Goal: Task Accomplishment & Management: Complete application form

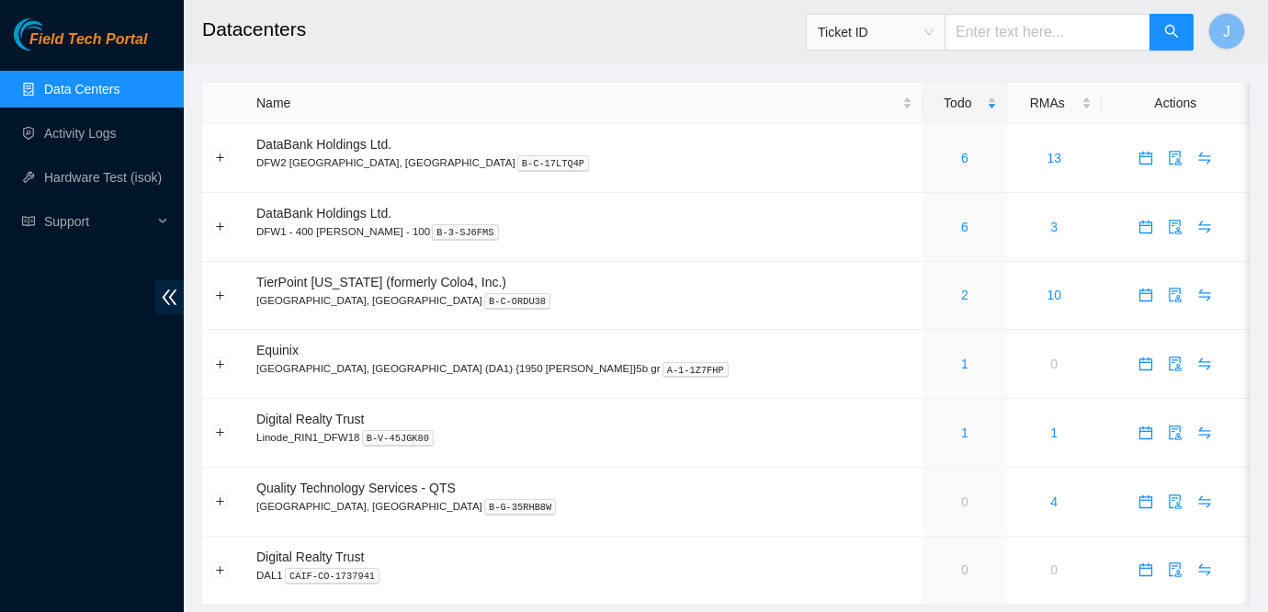
click at [75, 82] on link "Data Centers" at bounding box center [81, 89] width 75 height 15
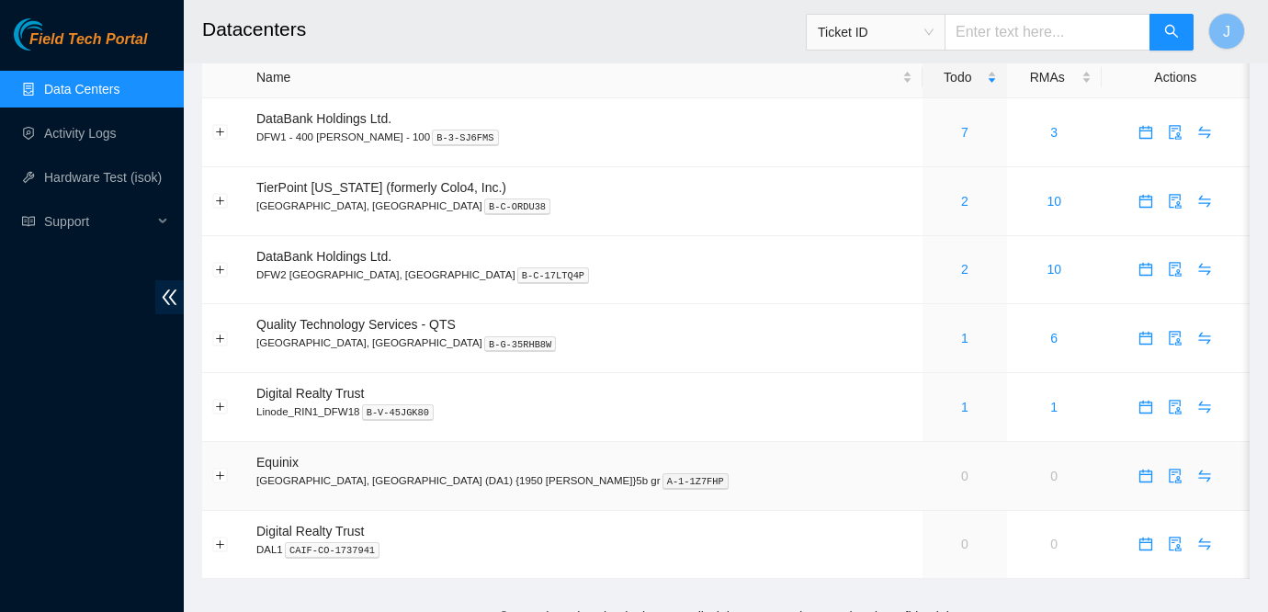
scroll to position [24, 0]
click at [961, 271] on link "2" at bounding box center [964, 271] width 7 height 15
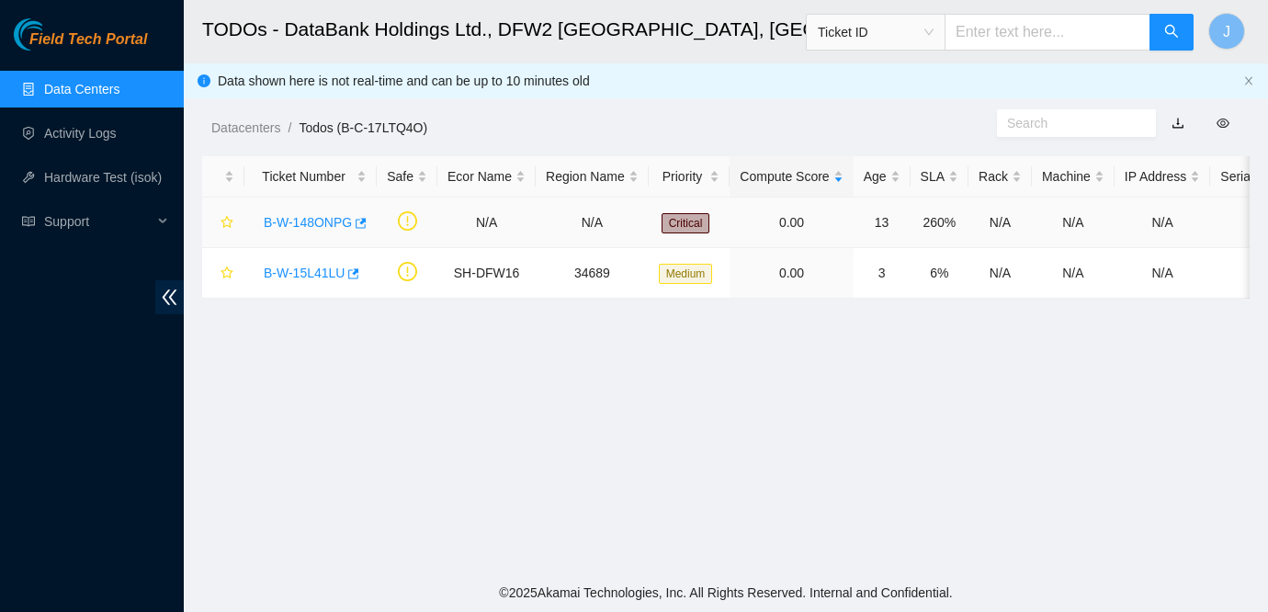
click at [329, 223] on link "B-W-148ONPG" at bounding box center [308, 222] width 88 height 15
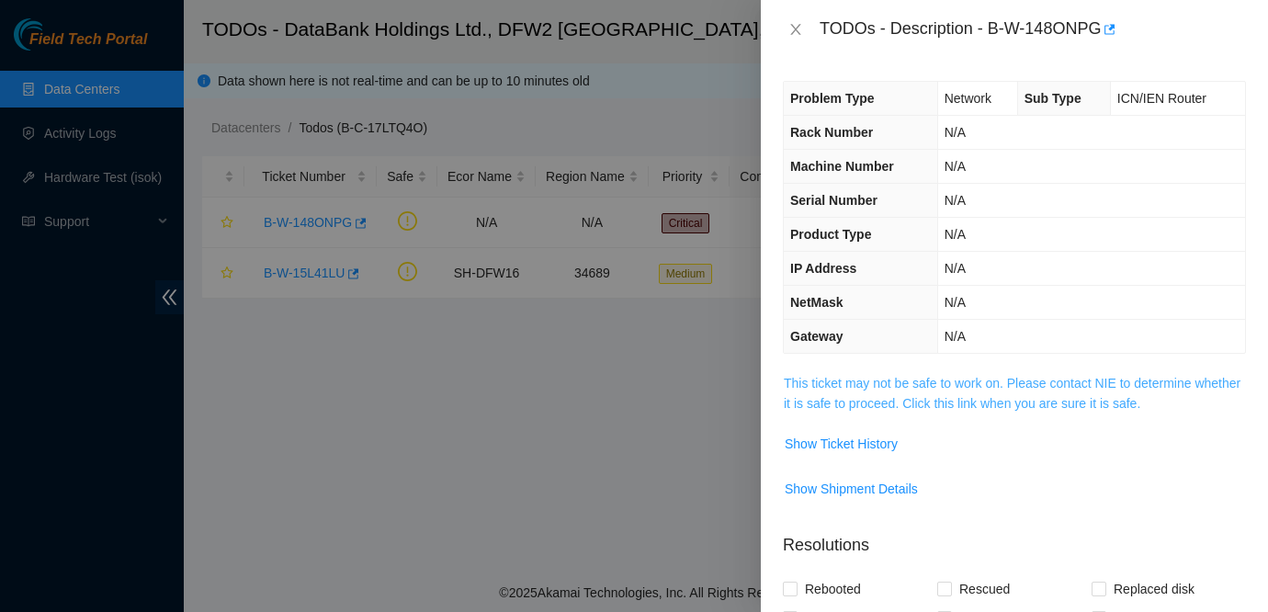
click at [863, 379] on link "This ticket may not be safe to work on. Please contact NIE to determine whether…" at bounding box center [1012, 393] width 457 height 35
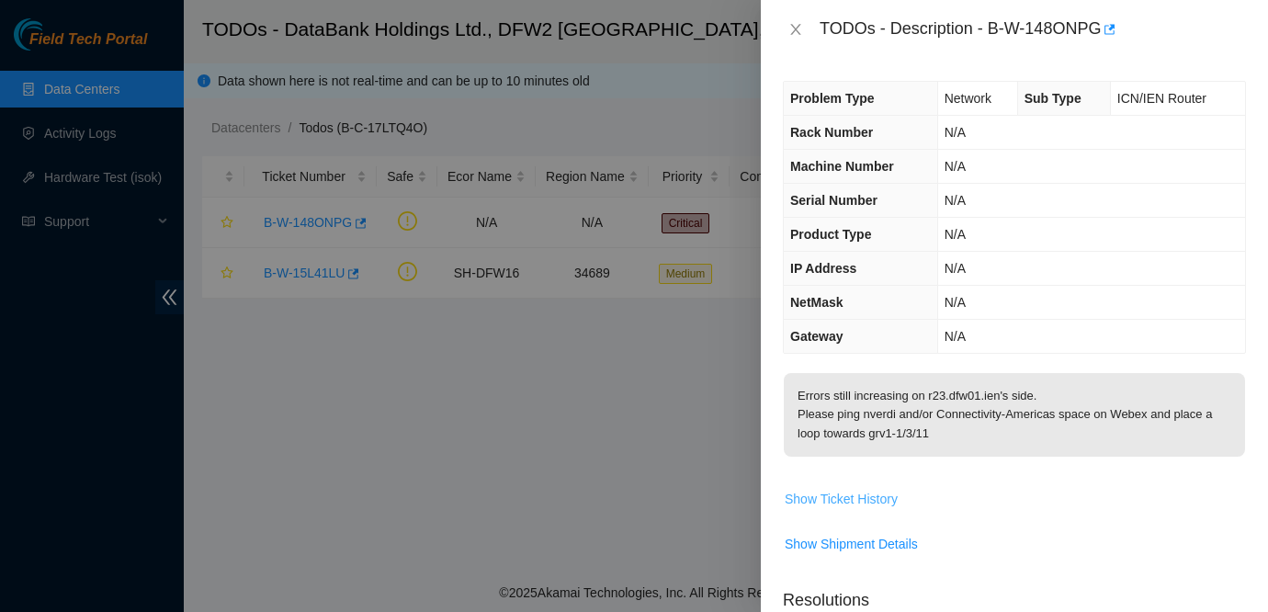
click at [873, 492] on span "Show Ticket History" at bounding box center [841, 499] width 113 height 20
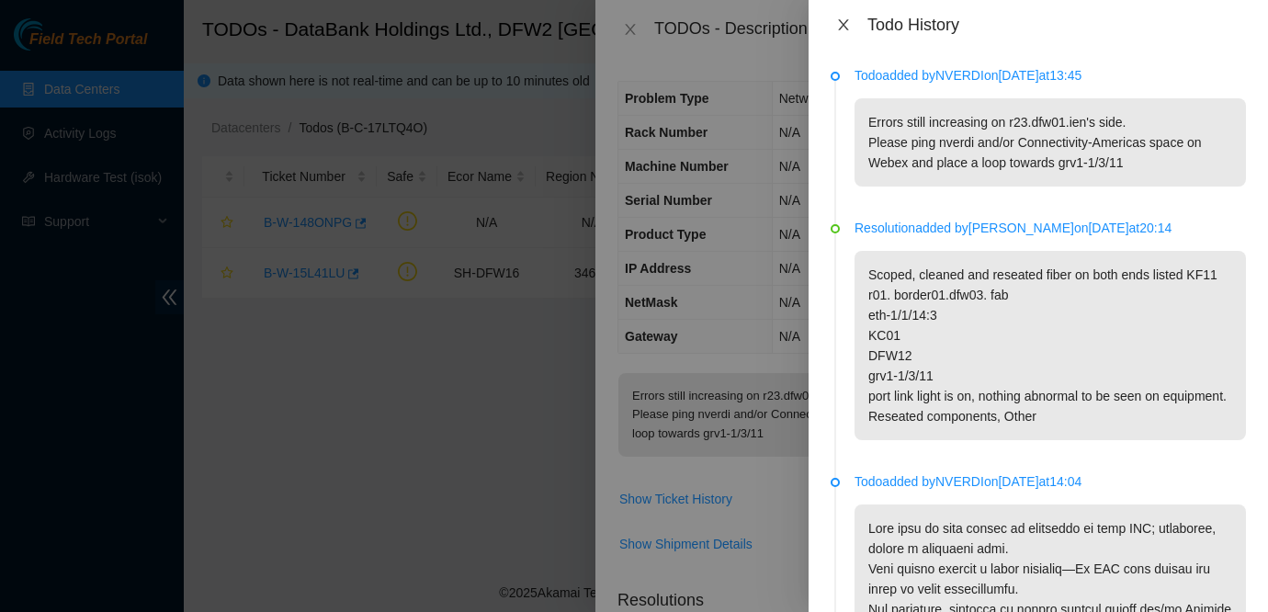
click at [842, 24] on icon "close" at bounding box center [843, 24] width 15 height 15
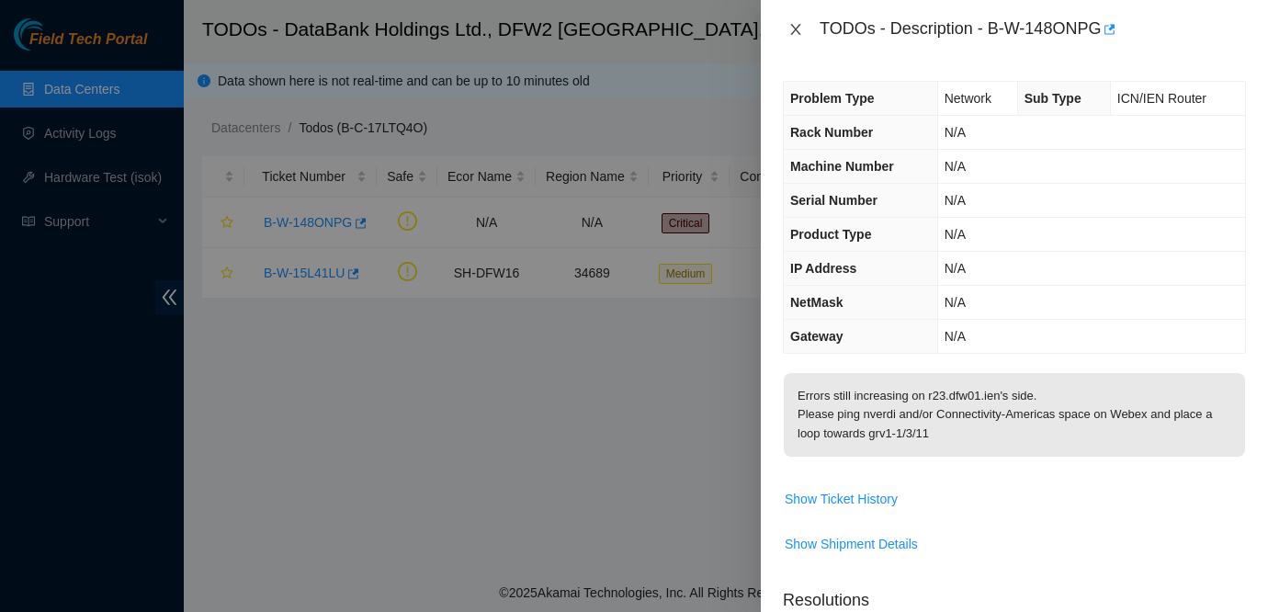
click at [798, 30] on icon "close" at bounding box center [795, 29] width 15 height 15
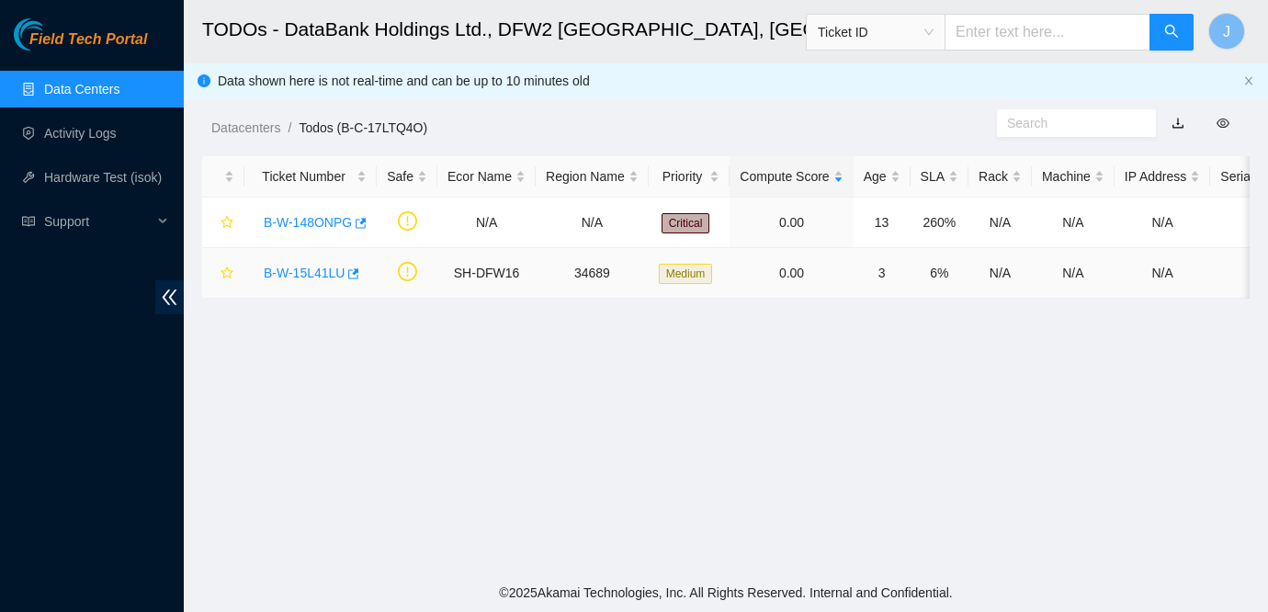
click at [301, 266] on link "B-W-15L41LU" at bounding box center [304, 273] width 81 height 15
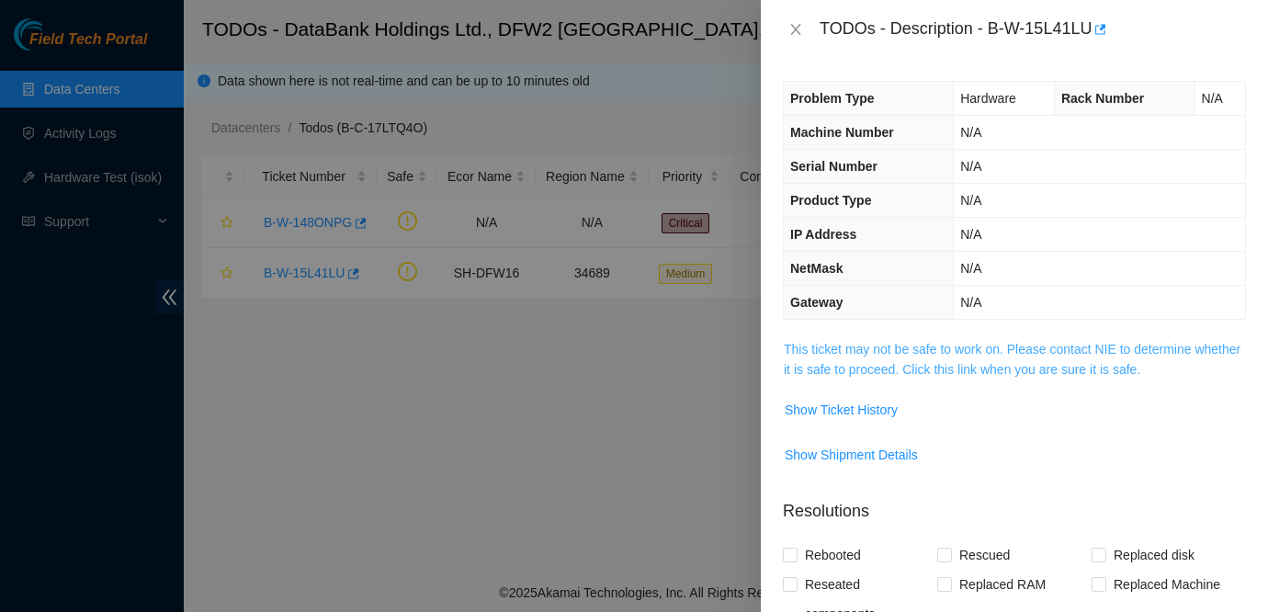
click at [910, 342] on link "This ticket may not be safe to work on. Please contact NIE to determine whether…" at bounding box center [1012, 359] width 457 height 35
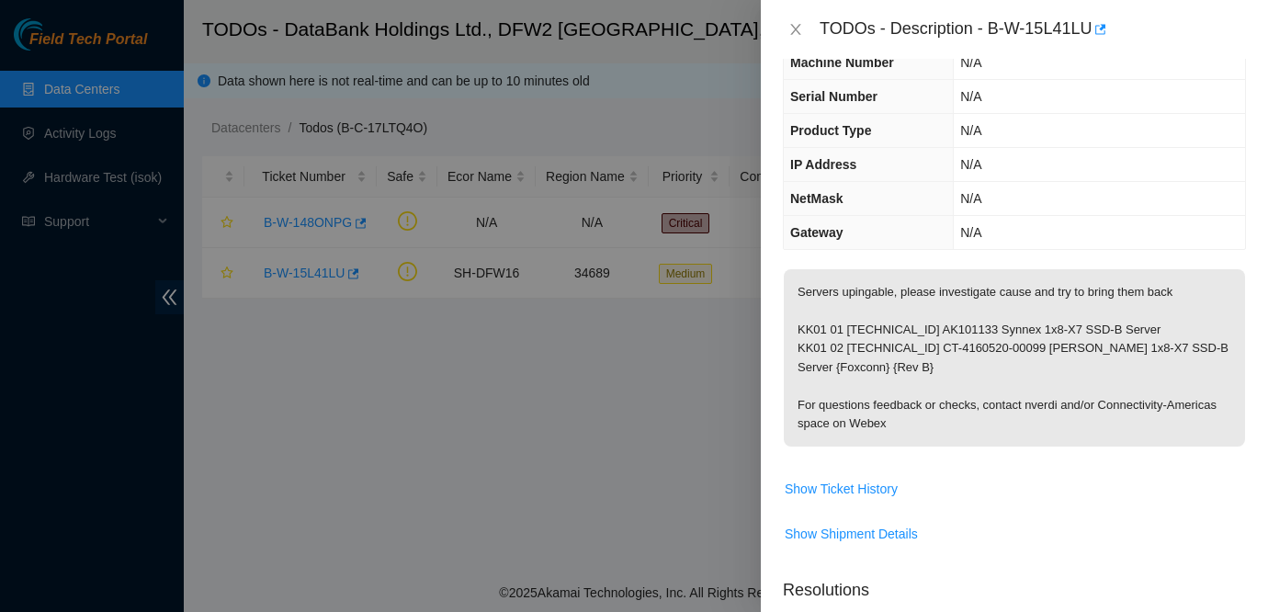
scroll to position [72, 0]
click at [796, 18] on div "TODOs - Description - B-W-15L41LU" at bounding box center [1014, 29] width 463 height 29
click at [792, 32] on icon "close" at bounding box center [795, 29] width 15 height 15
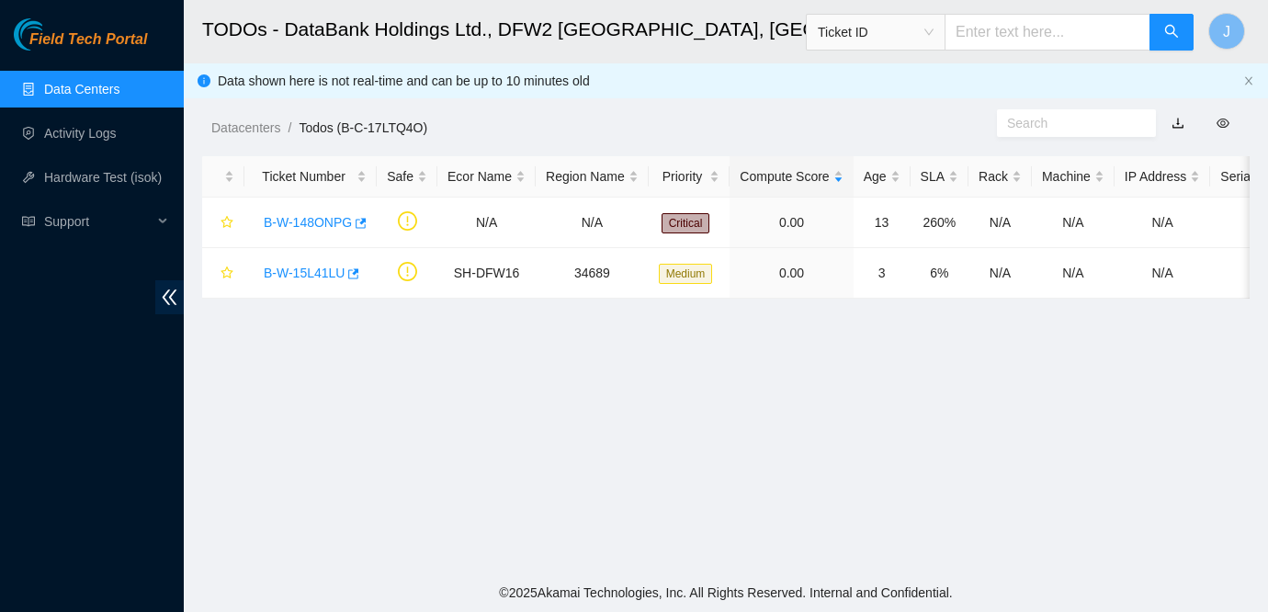
scroll to position [92, 0]
click at [90, 95] on link "Data Centers" at bounding box center [81, 89] width 75 height 15
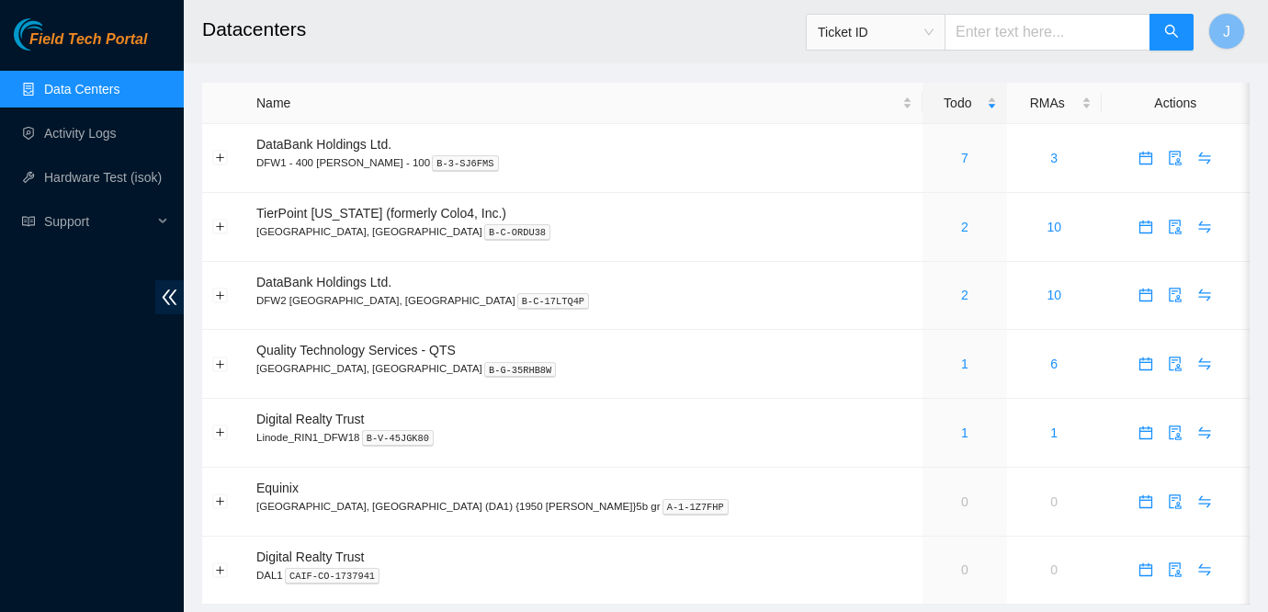
click at [28, 410] on div "Field Tech Portal Data Centers Activity Logs Hardware Test (isok) Support" at bounding box center [92, 315] width 184 height 594
click at [85, 128] on link "Activity Logs" at bounding box center [80, 133] width 73 height 15
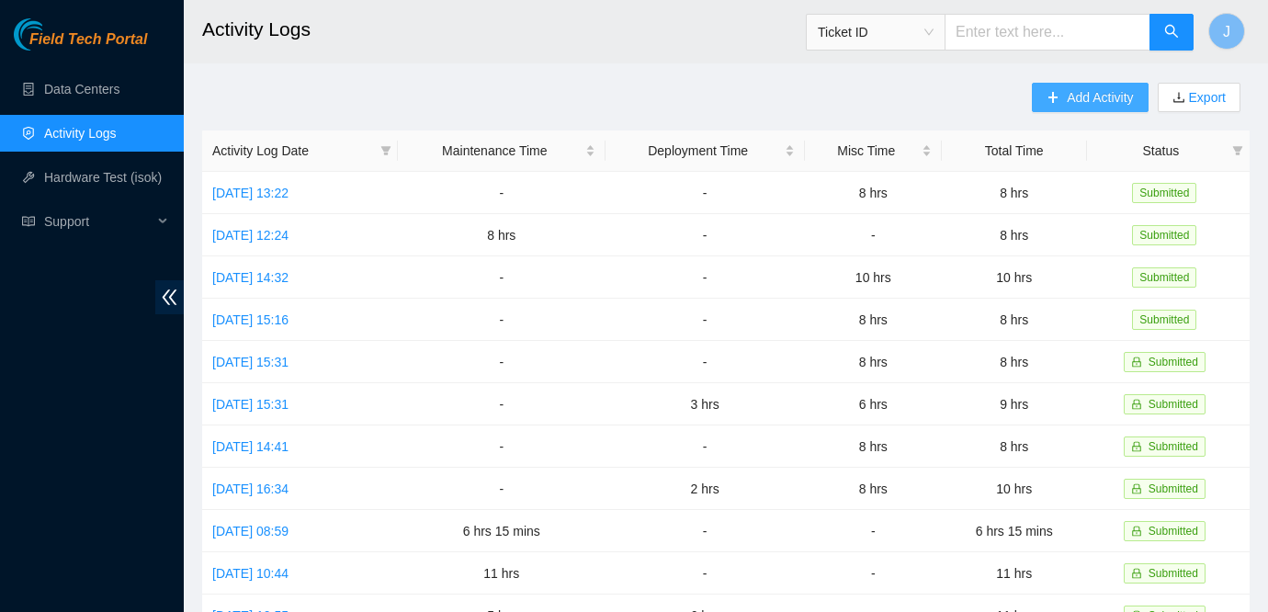
click at [1067, 101] on span "Add Activity" at bounding box center [1100, 97] width 66 height 20
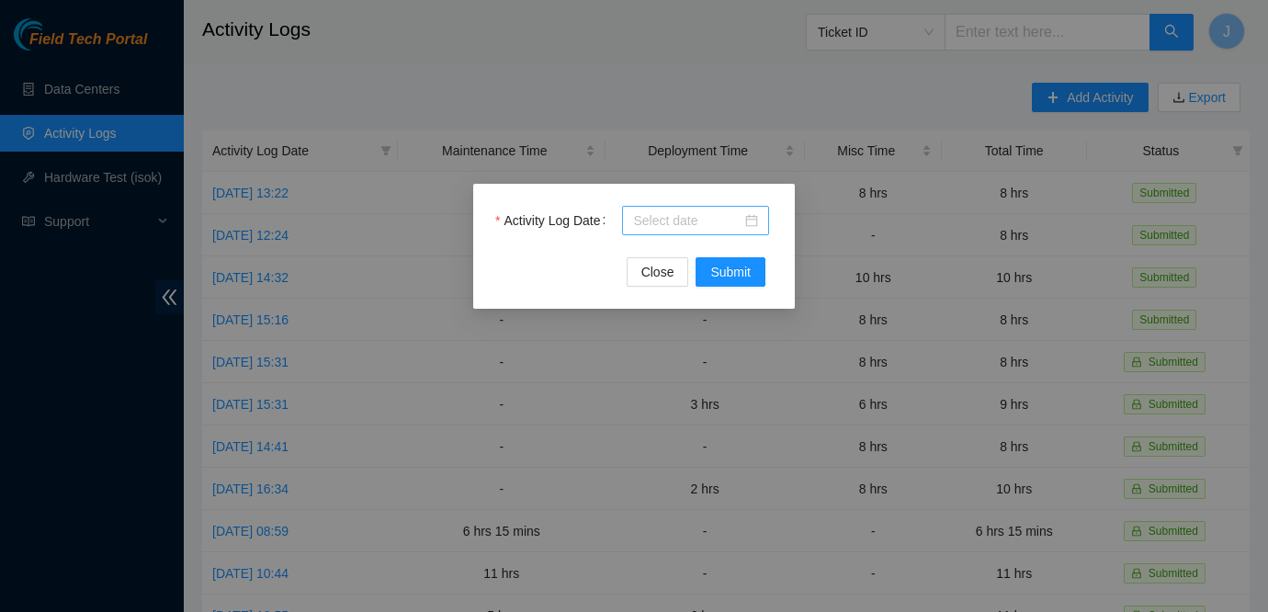
click at [753, 220] on div at bounding box center [695, 220] width 125 height 20
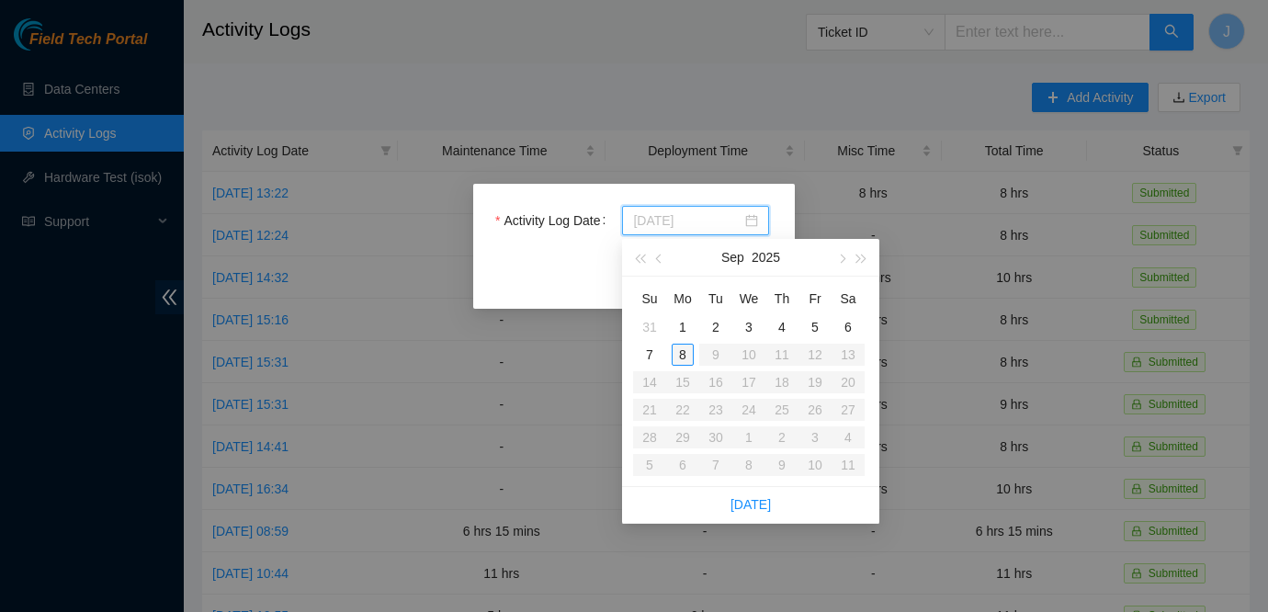
type input "[DATE]"
click at [682, 356] on div "8" at bounding box center [683, 355] width 22 height 22
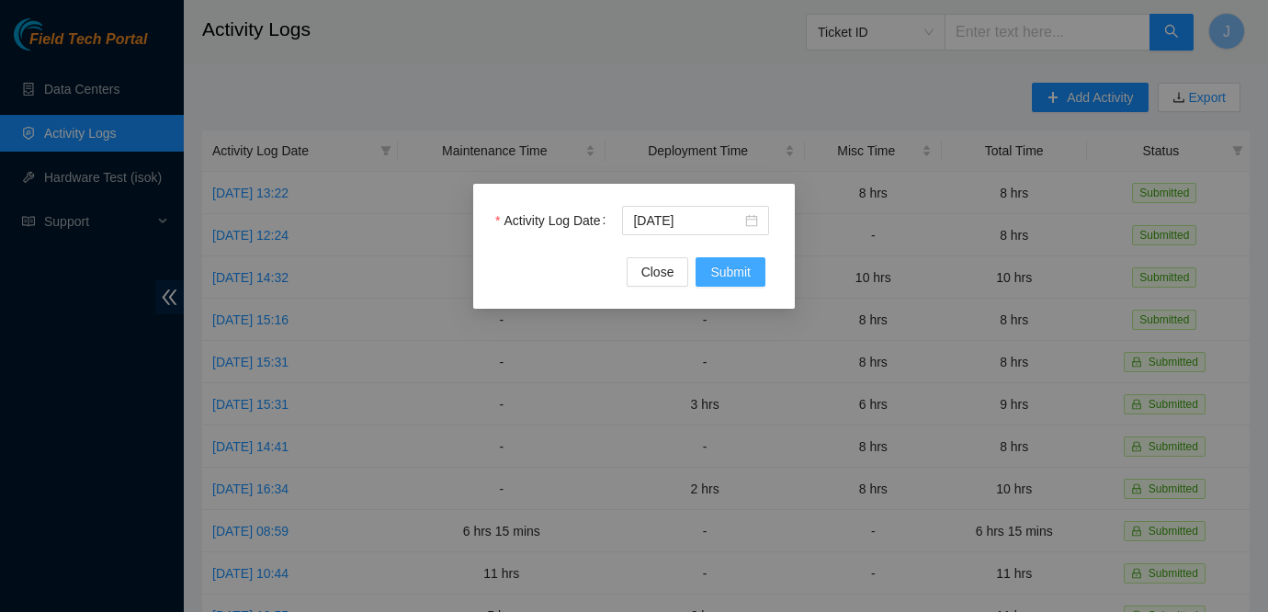
click at [737, 272] on span "Submit" at bounding box center [730, 272] width 40 height 20
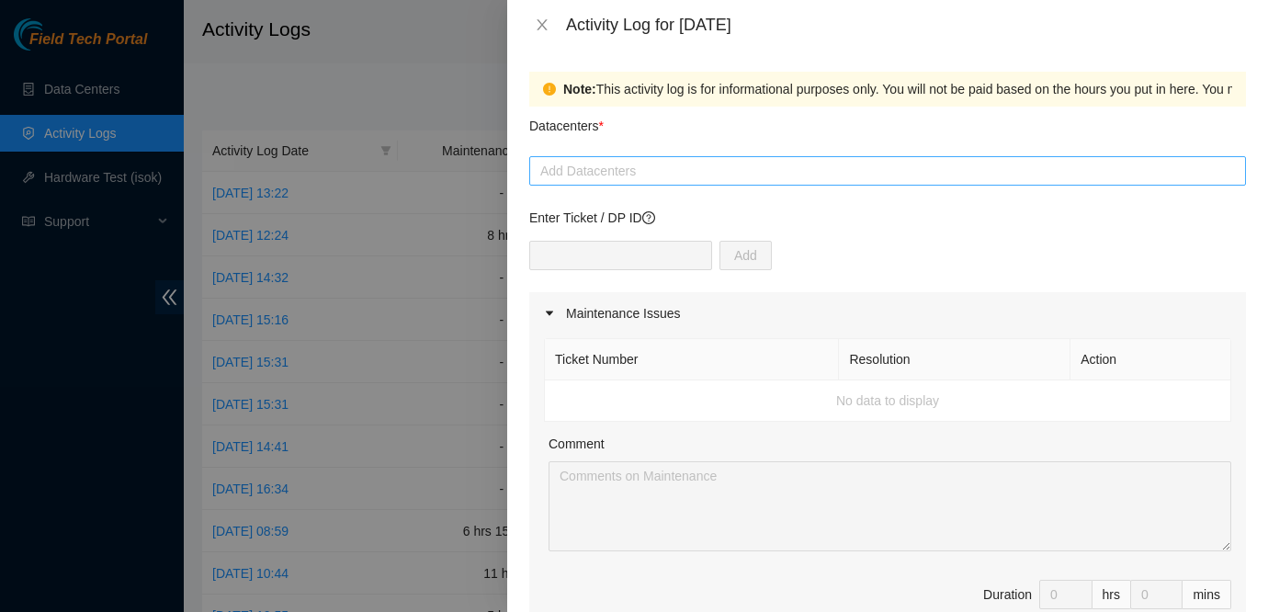
click at [746, 157] on div "Add Datacenters" at bounding box center [887, 170] width 717 height 29
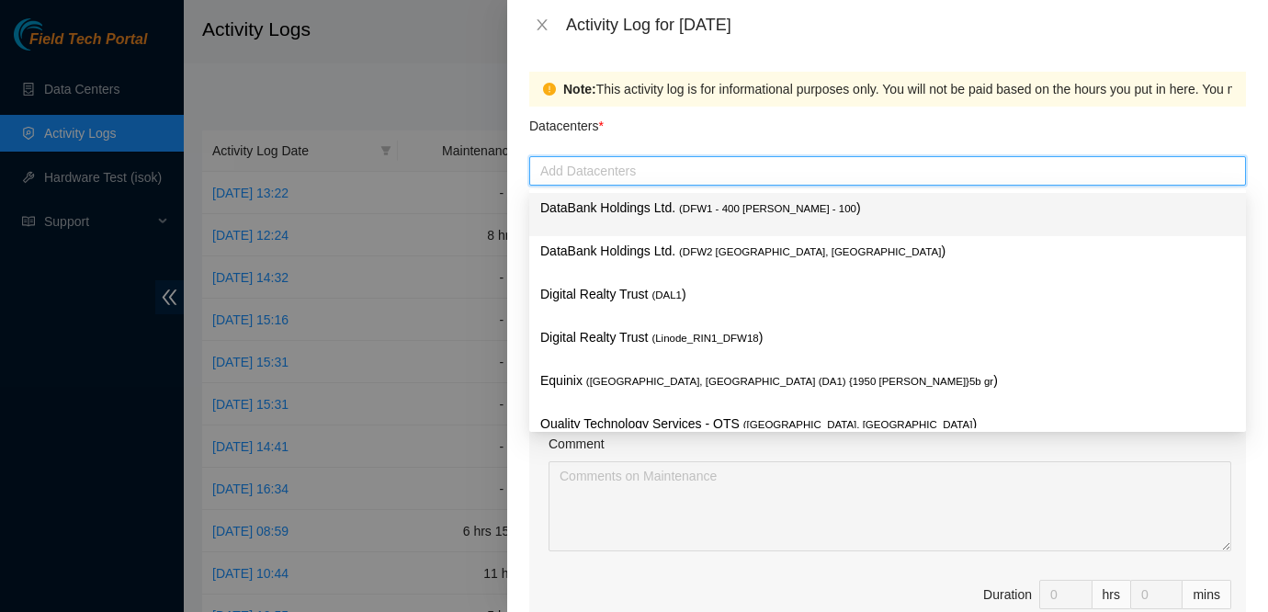
click at [727, 205] on span "( DFW1 - 400 [PERSON_NAME] - 100" at bounding box center [767, 208] width 177 height 11
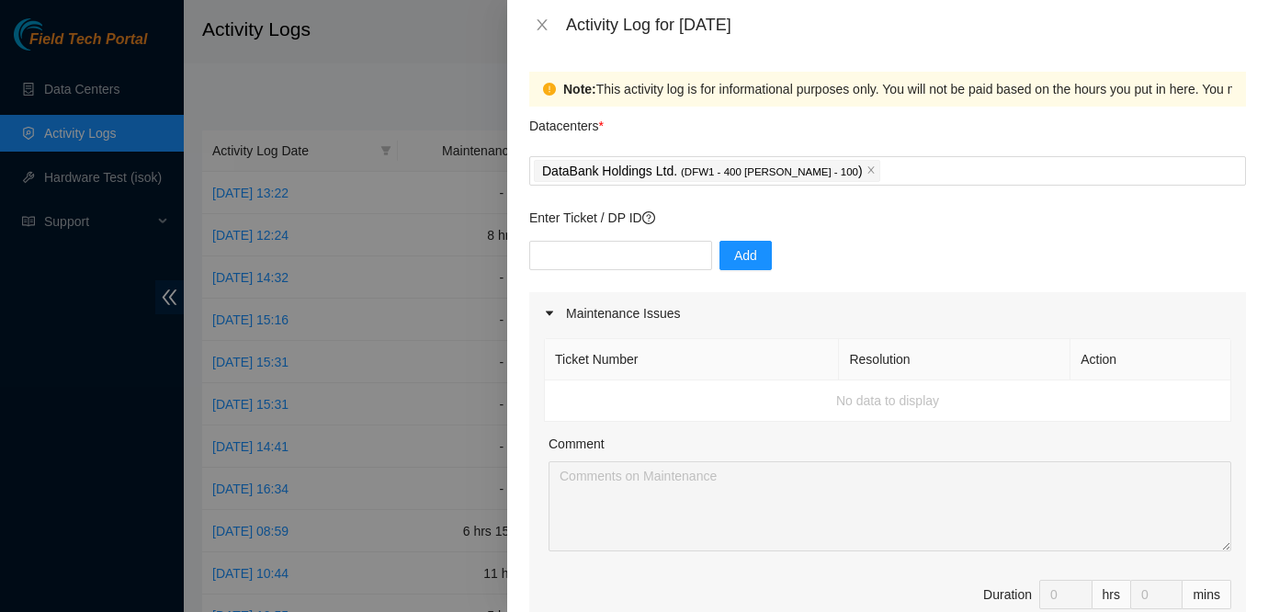
click at [1174, 254] on div "Add" at bounding box center [887, 266] width 717 height 51
click at [599, 256] on input "text" at bounding box center [620, 255] width 183 height 29
paste input "B-V-5V3P4IP"
type input "B-V-5V3P4IP"
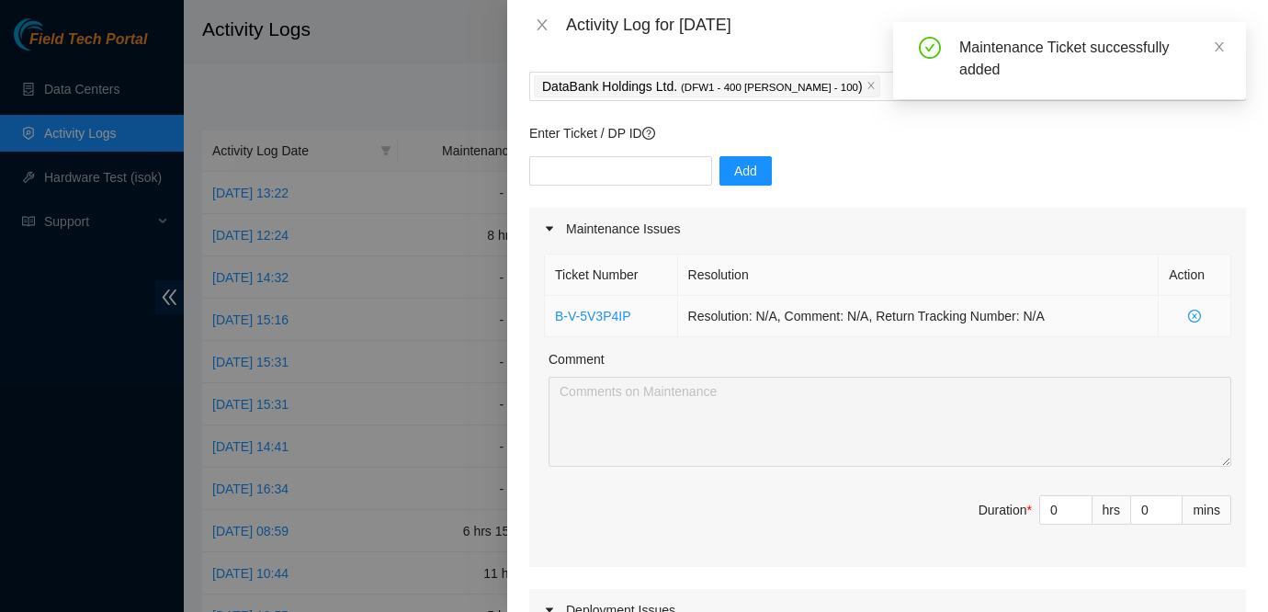
scroll to position [130, 0]
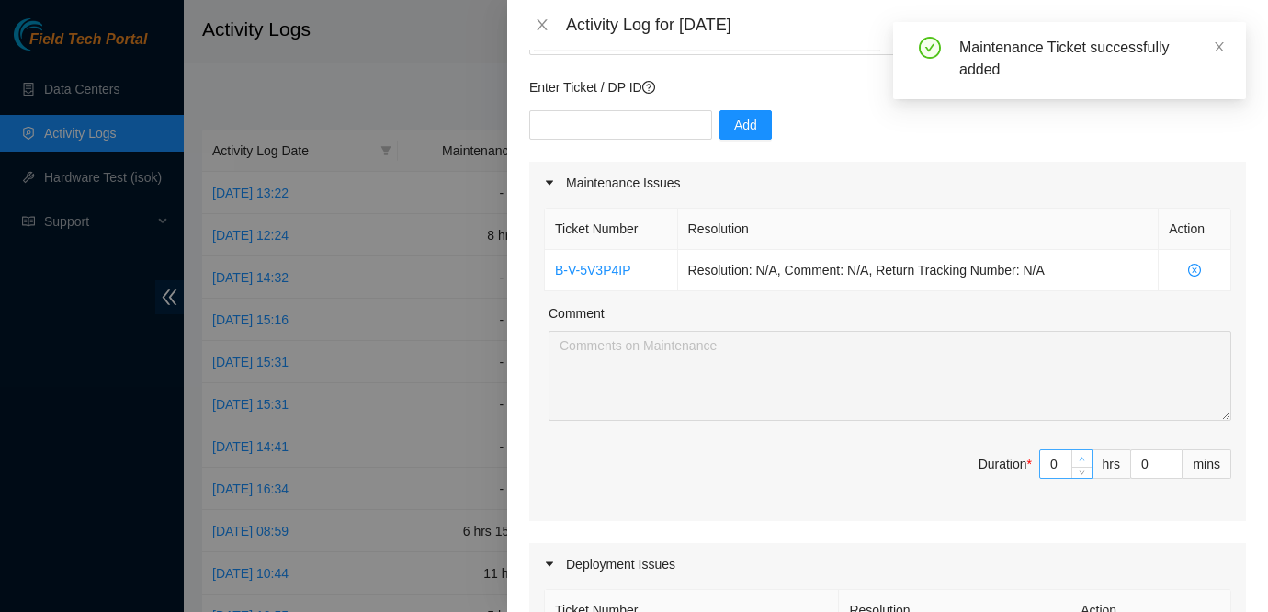
type input "1"
click at [1077, 459] on span "up" at bounding box center [1082, 459] width 11 height 11
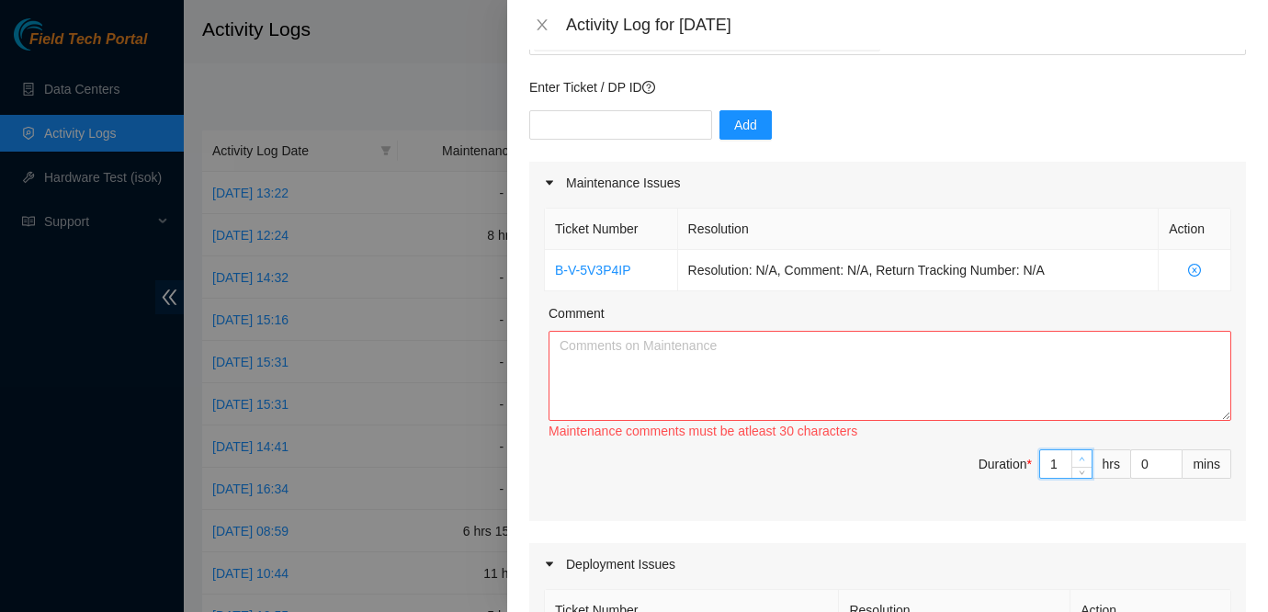
type input "2"
click at [1079, 456] on icon "up" at bounding box center [1082, 459] width 6 height 6
type input "3"
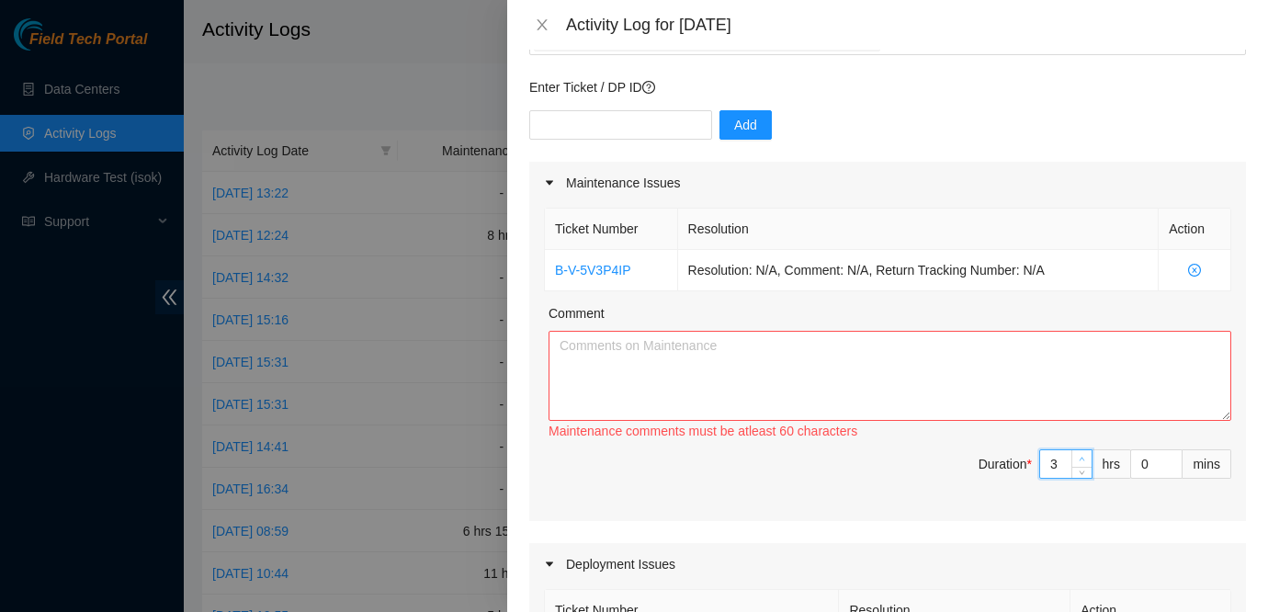
click at [1079, 456] on icon "up" at bounding box center [1082, 459] width 6 height 6
click at [922, 374] on textarea "Comment" at bounding box center [890, 376] width 683 height 90
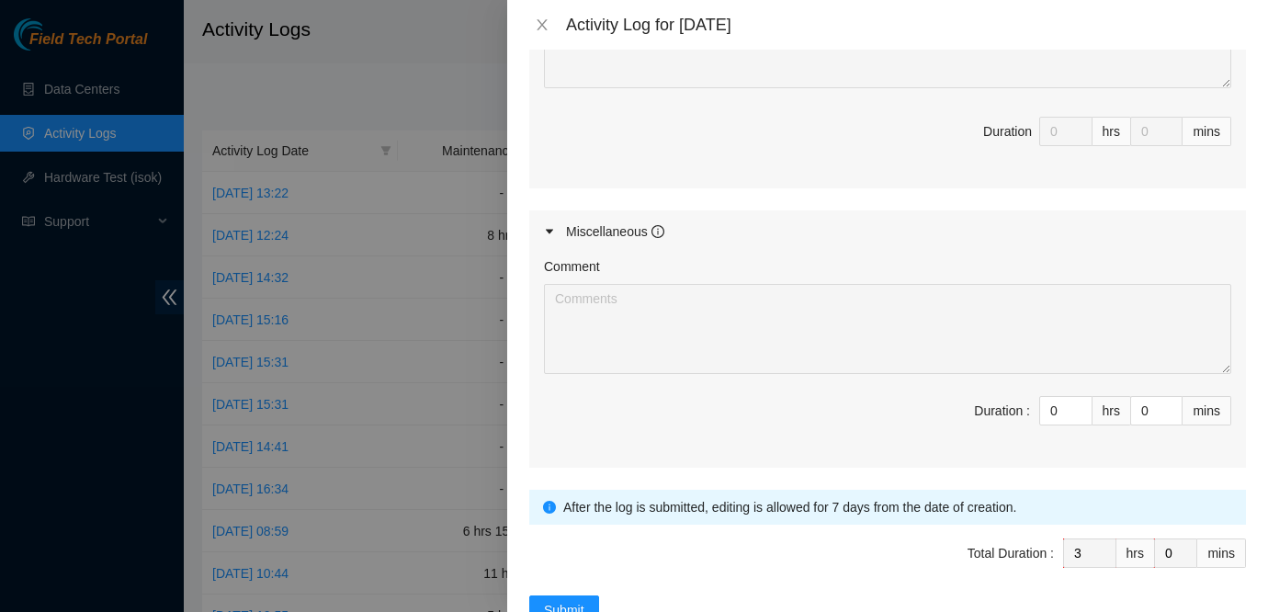
scroll to position [851, 0]
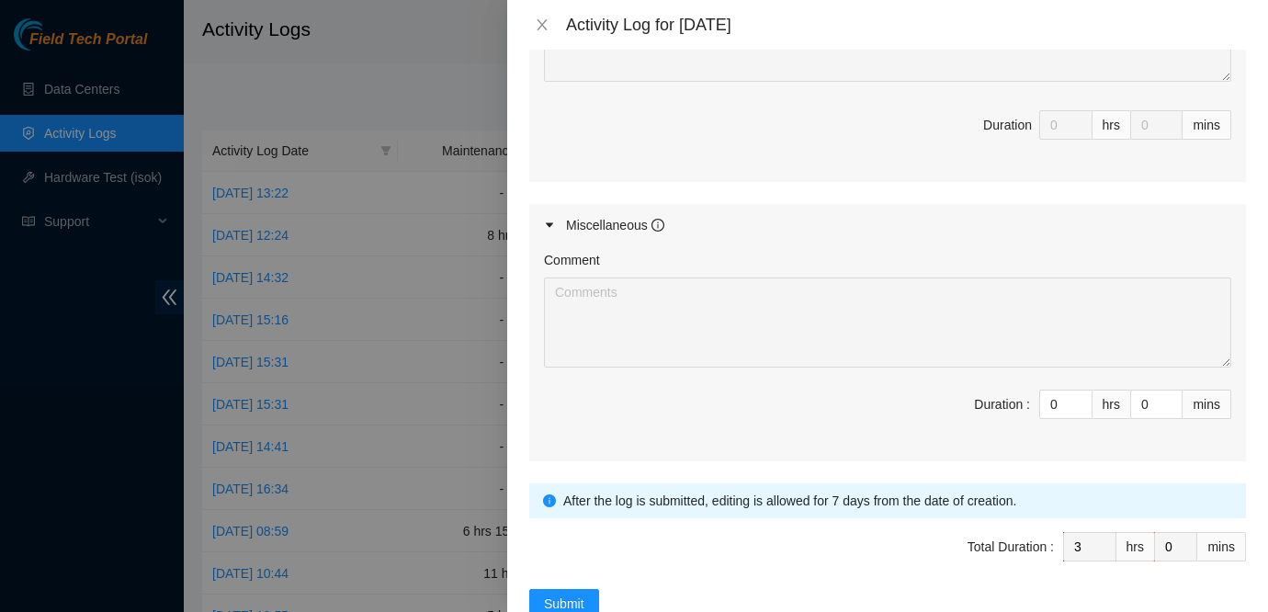
type textarea "Worked with [PERSON_NAME] on how to work on tickets at the [GEOGRAPHIC_DATA] si…"
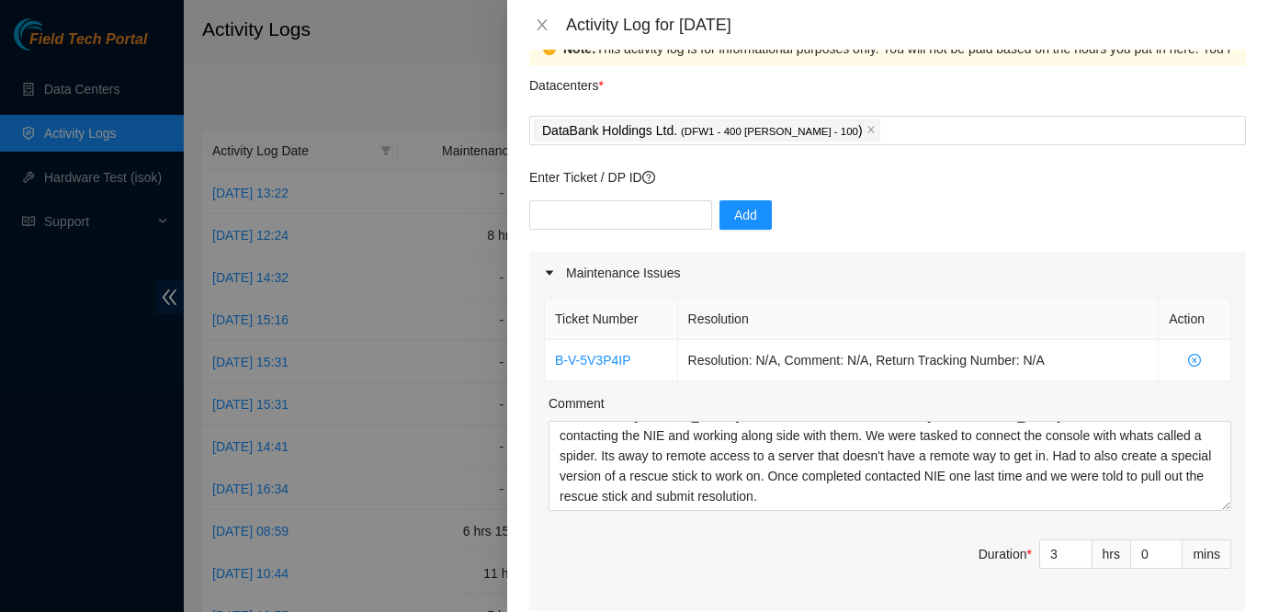
scroll to position [0, 0]
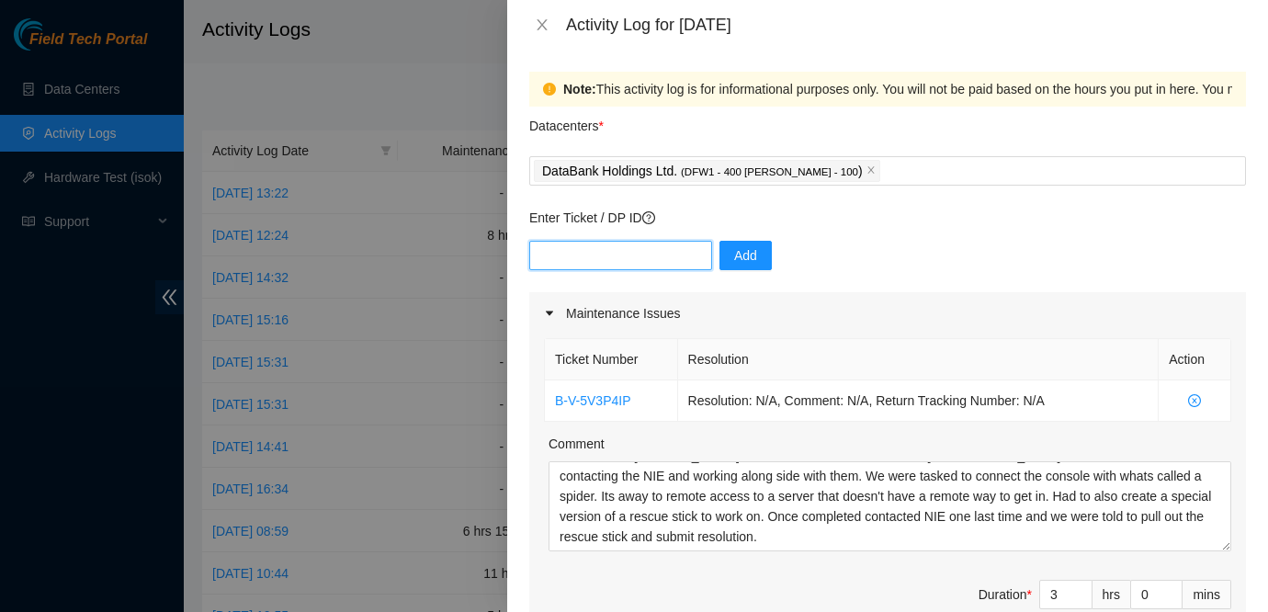
click at [622, 259] on input "text" at bounding box center [620, 255] width 183 height 29
paste input "DP84786"
type input "DP84786"
click at [738, 271] on div "DP84786 Add" at bounding box center [887, 266] width 717 height 51
click at [734, 257] on span "Add" at bounding box center [745, 255] width 23 height 20
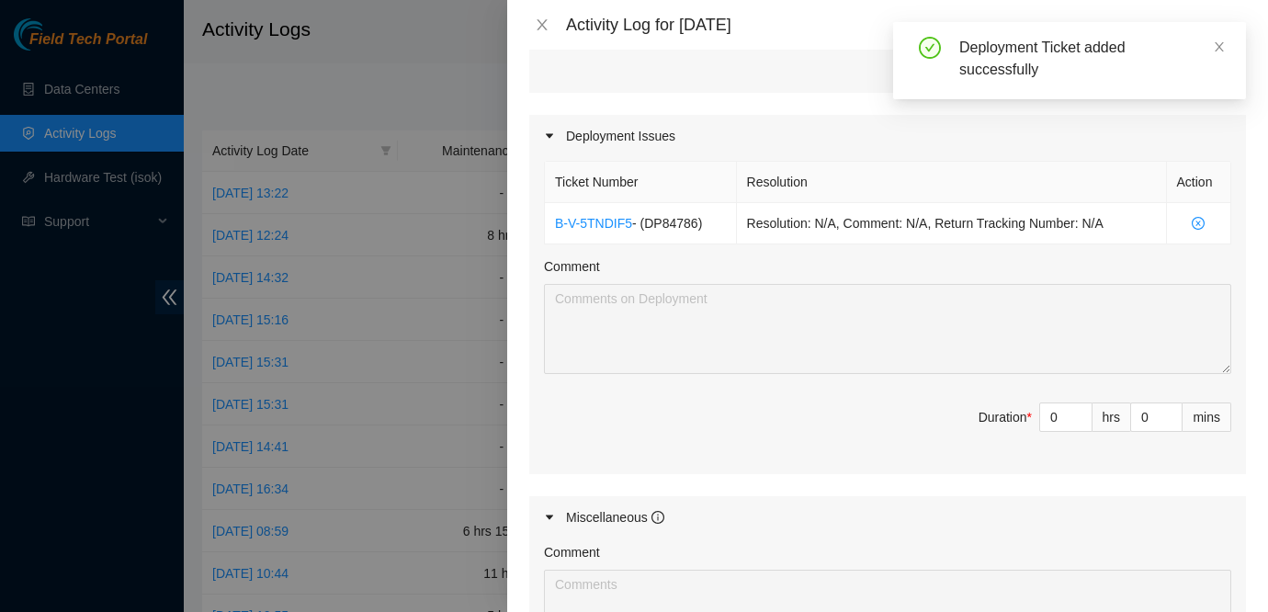
scroll to position [567, 0]
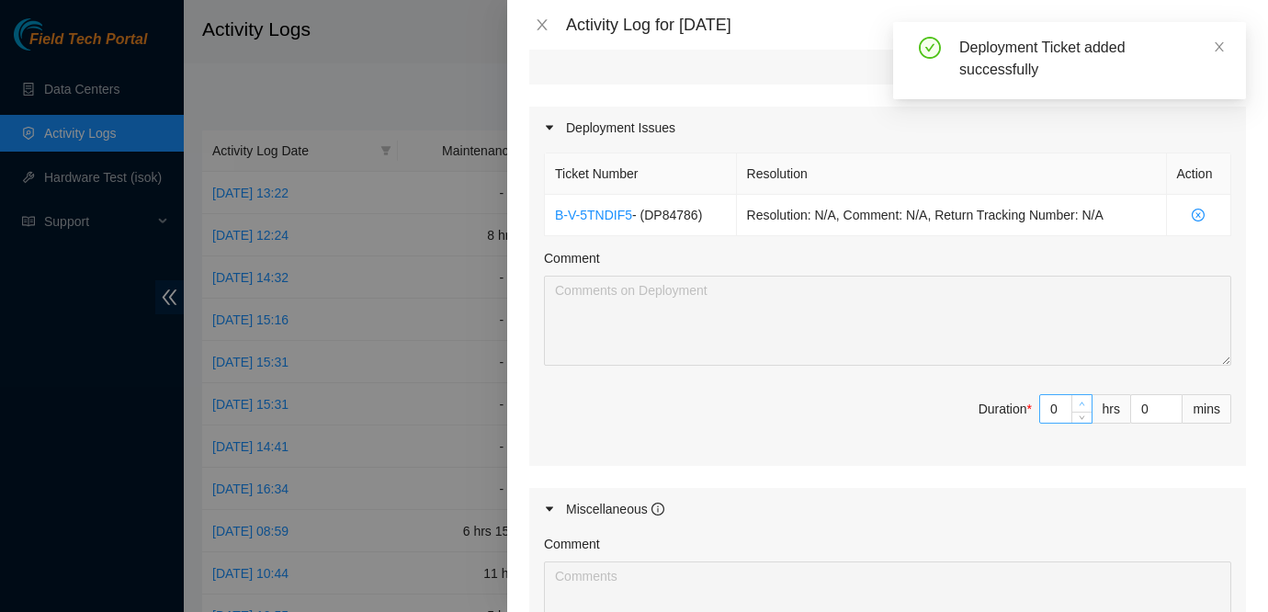
type input "1"
type input "4"
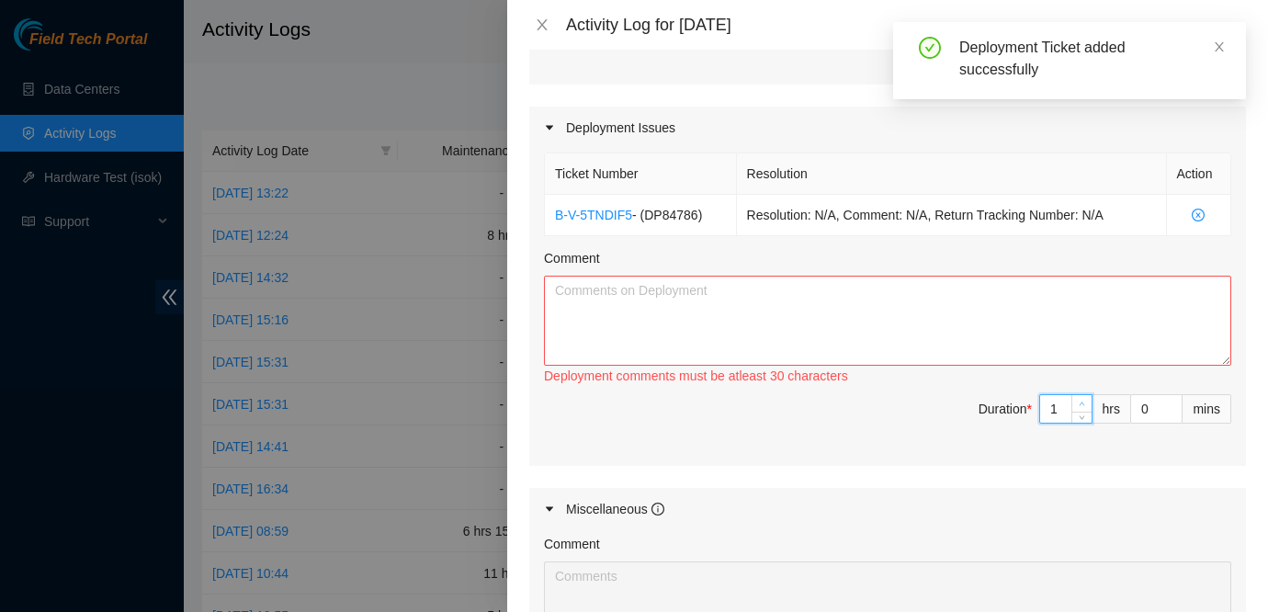
click at [1077, 405] on span "up" at bounding box center [1082, 404] width 11 height 11
type input "2"
type input "5"
type input "3"
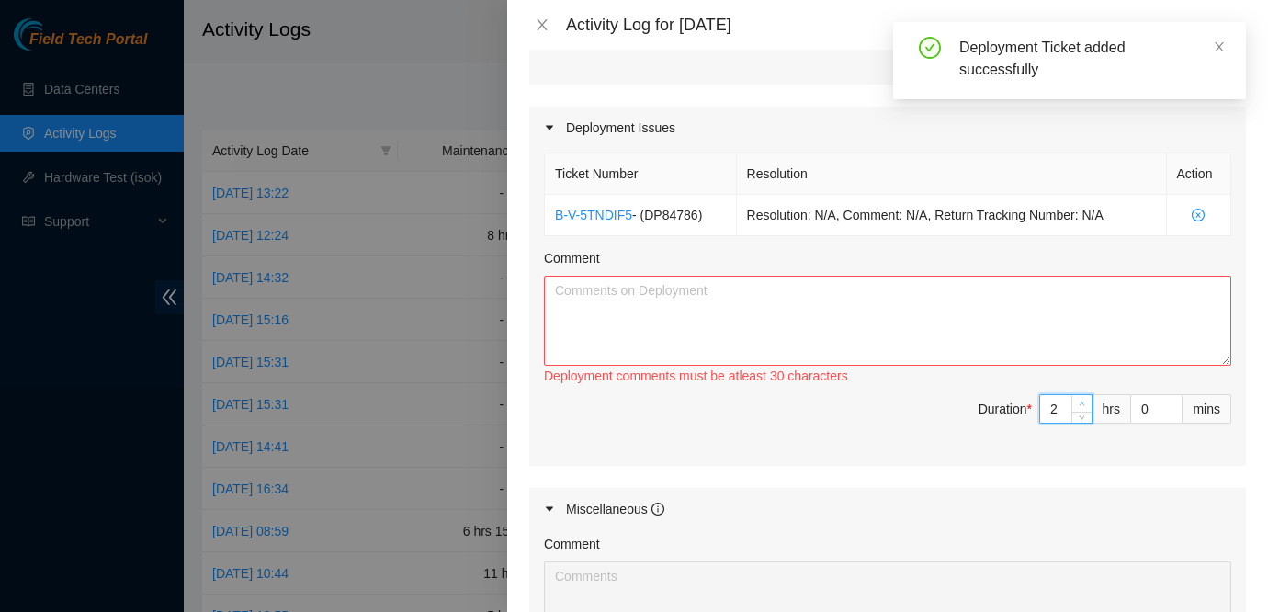
type input "6"
click at [1077, 405] on span "up" at bounding box center [1082, 404] width 11 height 11
type input "4"
type input "7"
click at [1077, 405] on span "up" at bounding box center [1082, 404] width 11 height 11
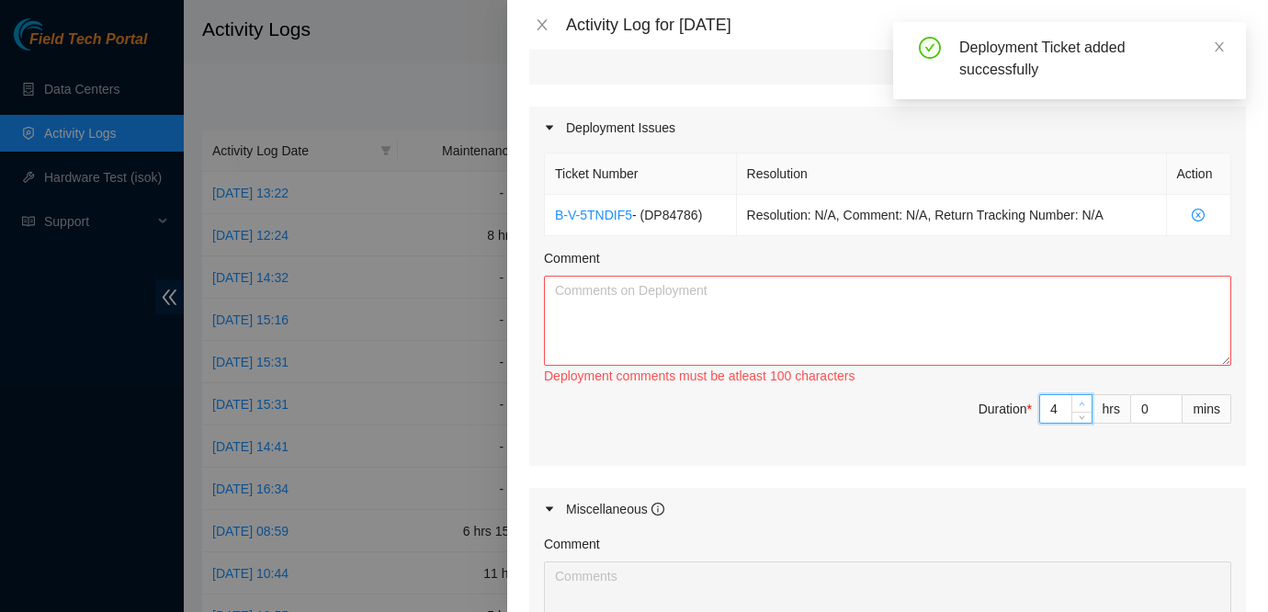
type input "5"
type input "8"
click at [1077, 405] on span "up" at bounding box center [1082, 404] width 11 height 11
type input "6"
type input "9"
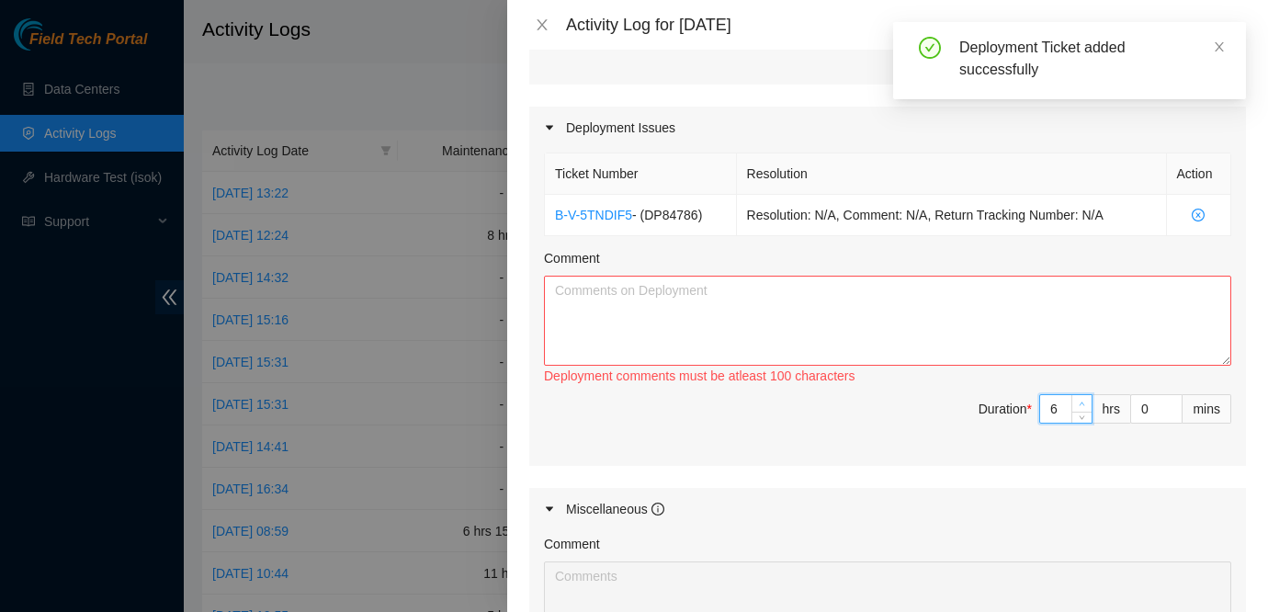
click at [1077, 405] on span "up" at bounding box center [1082, 404] width 11 height 11
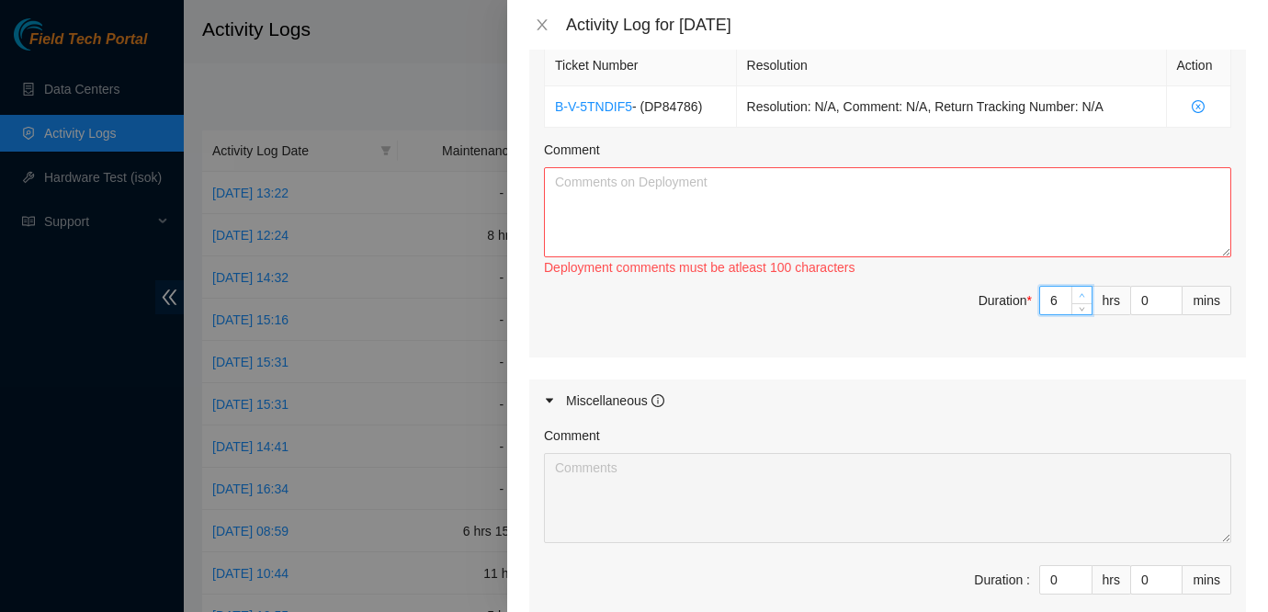
scroll to position [762, 0]
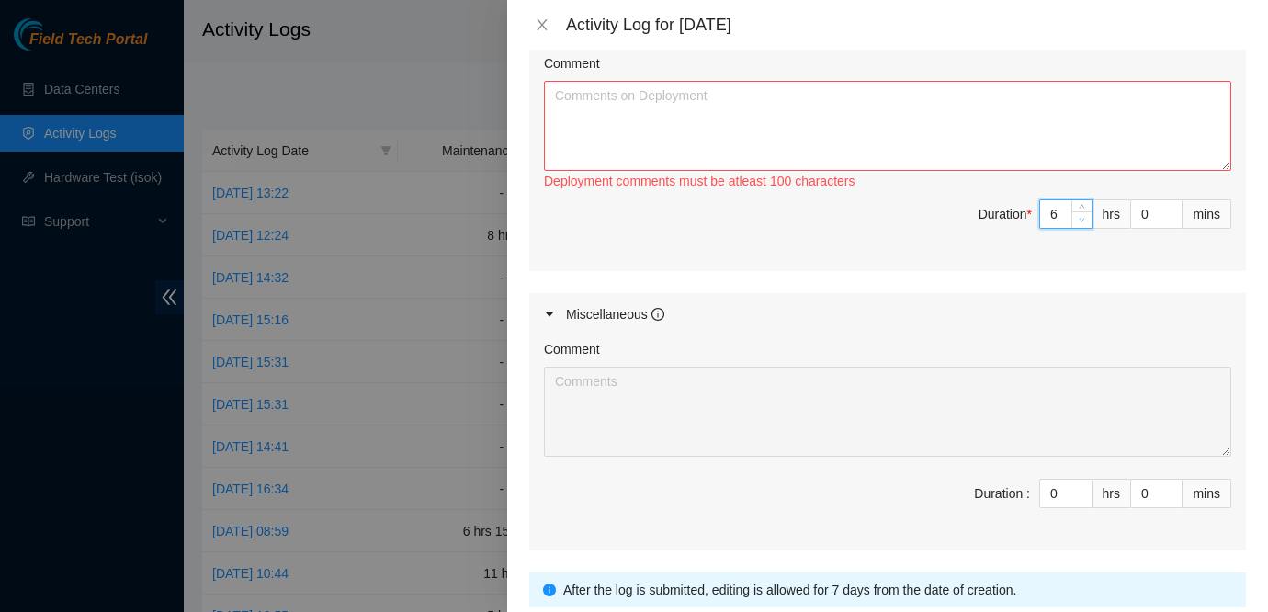
type input "5"
type input "8"
click at [1081, 225] on span "Decrease Value" at bounding box center [1081, 219] width 20 height 17
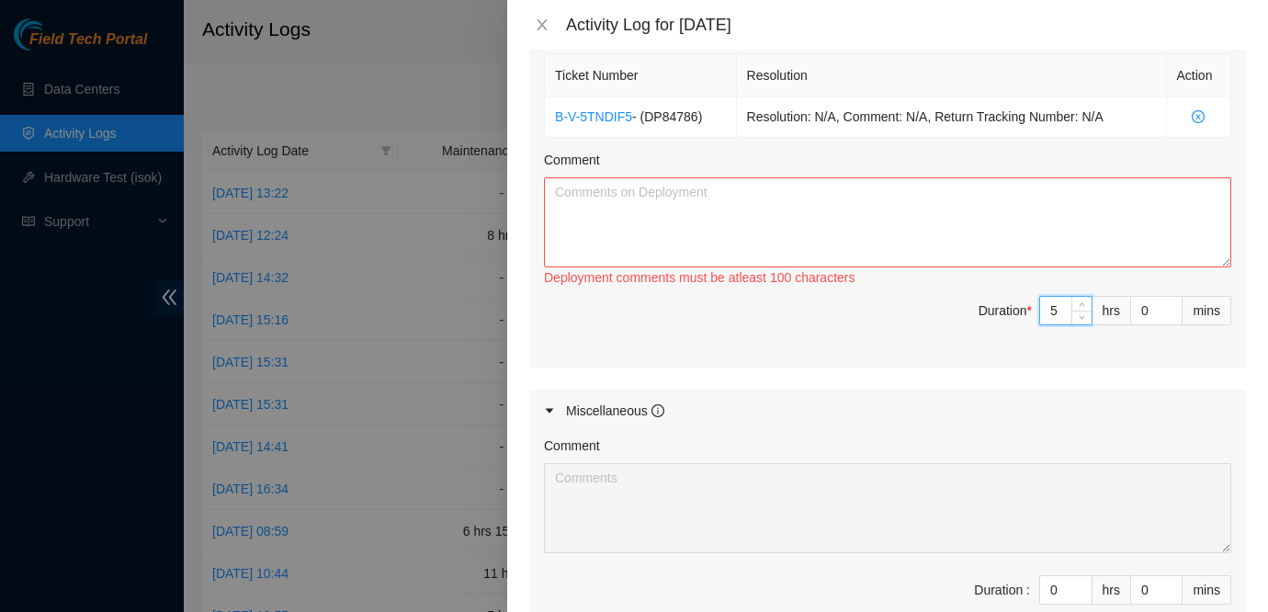
scroll to position [621, 0]
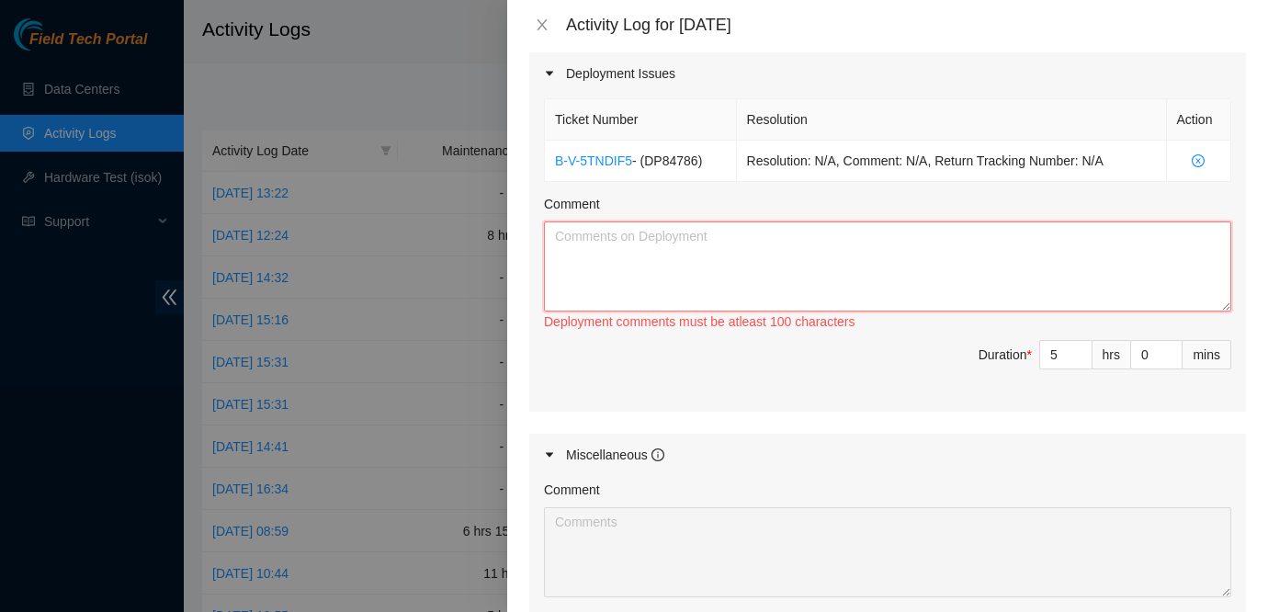
click at [784, 278] on textarea "Comment" at bounding box center [887, 266] width 687 height 90
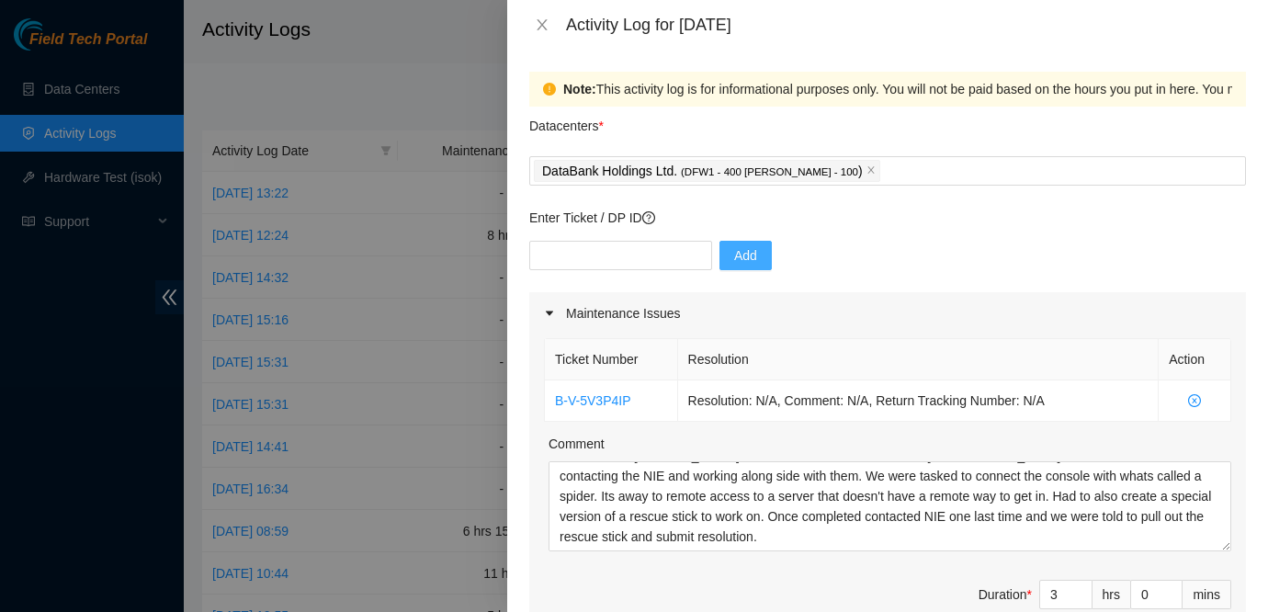
scroll to position [901, 0]
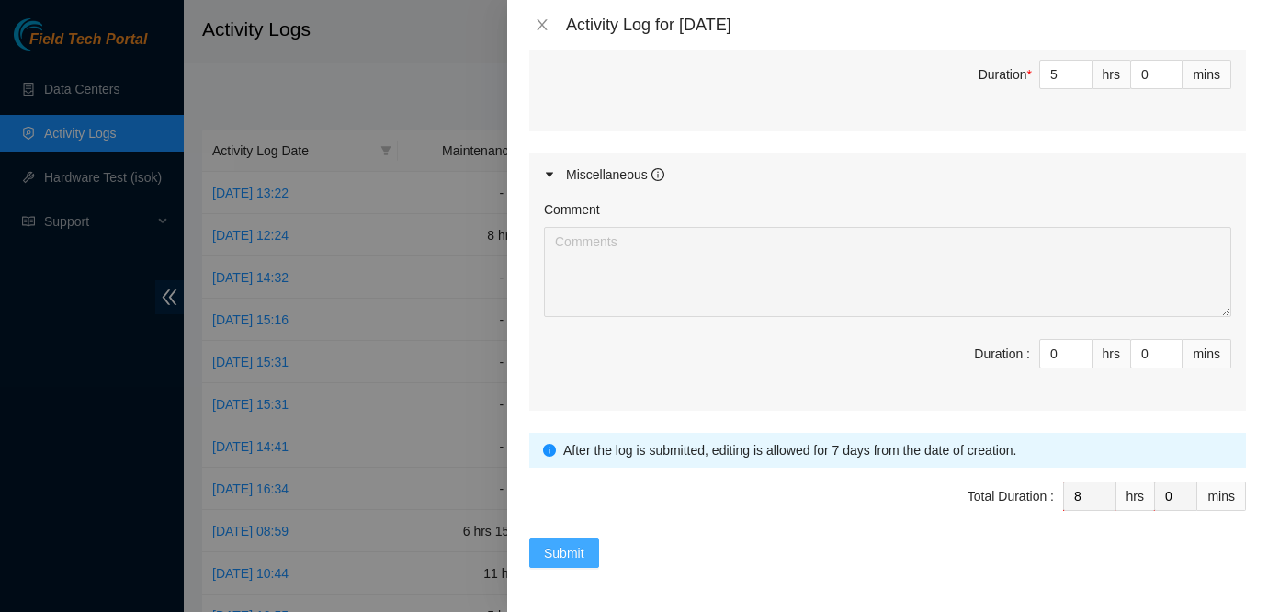
type textarea "Worked on racking two servers for this DP in the rack MA05 and running fiber fr…"
click at [570, 552] on span "Submit" at bounding box center [564, 553] width 40 height 20
